Goal: Task Accomplishment & Management: Use online tool/utility

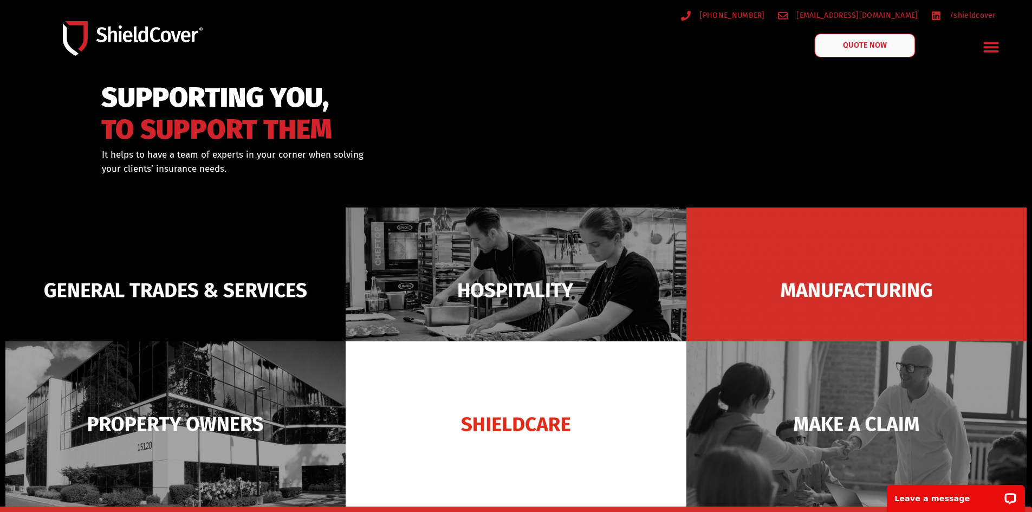
click at [893, 47] on link "QUOTE NOW" at bounding box center [864, 46] width 101 height 24
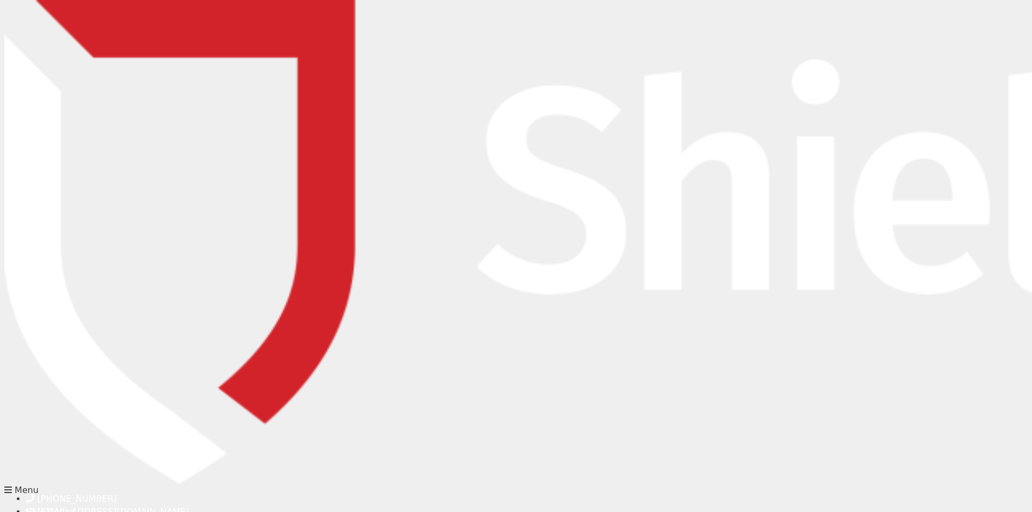
type input "[PERSON_NAME][EMAIL_ADDRESS][DOMAIN_NAME]"
